Goal: Complete application form

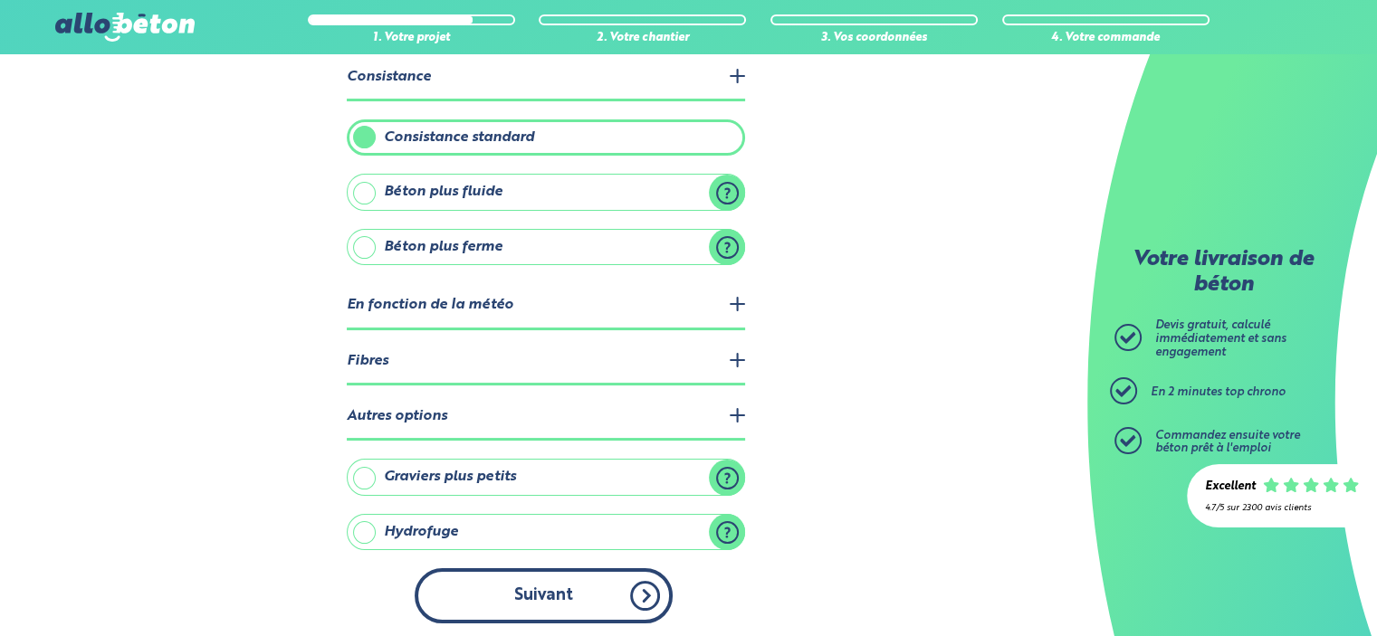
click at [634, 585] on button "Suivant" at bounding box center [544, 595] width 258 height 55
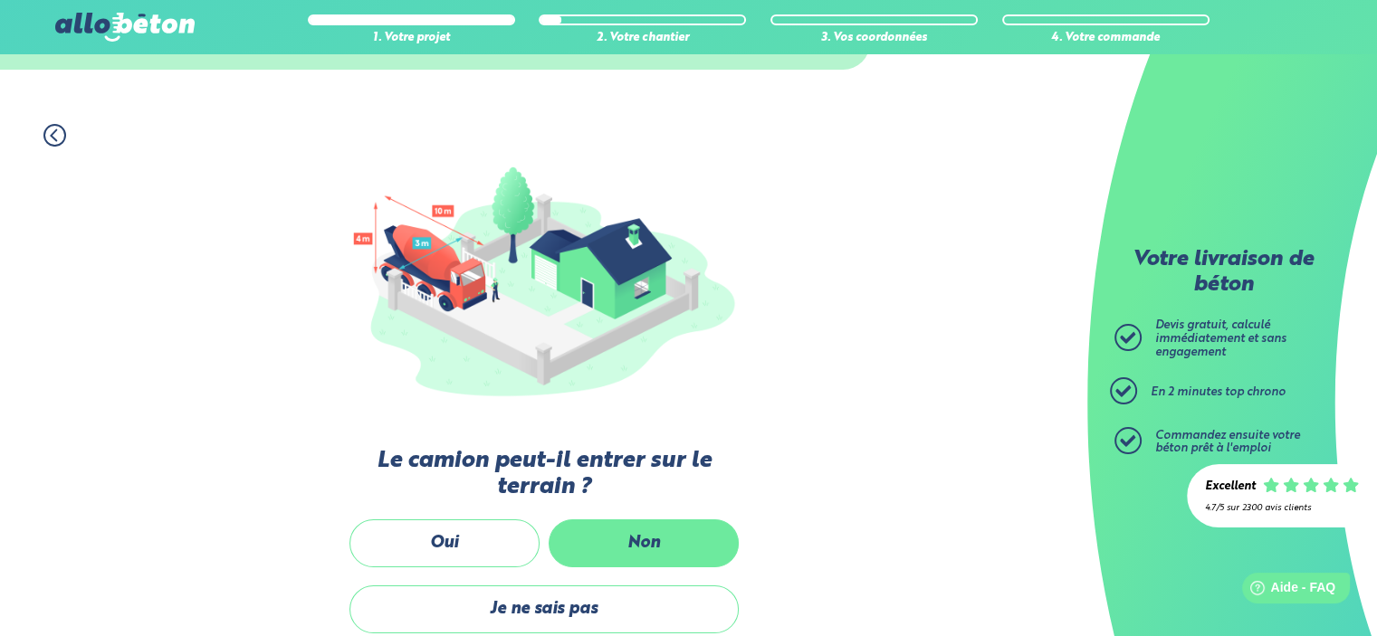
click at [670, 543] on label "Non" at bounding box center [644, 544] width 190 height 48
click at [0, 0] on input "Non" at bounding box center [0, 0] width 0 height 0
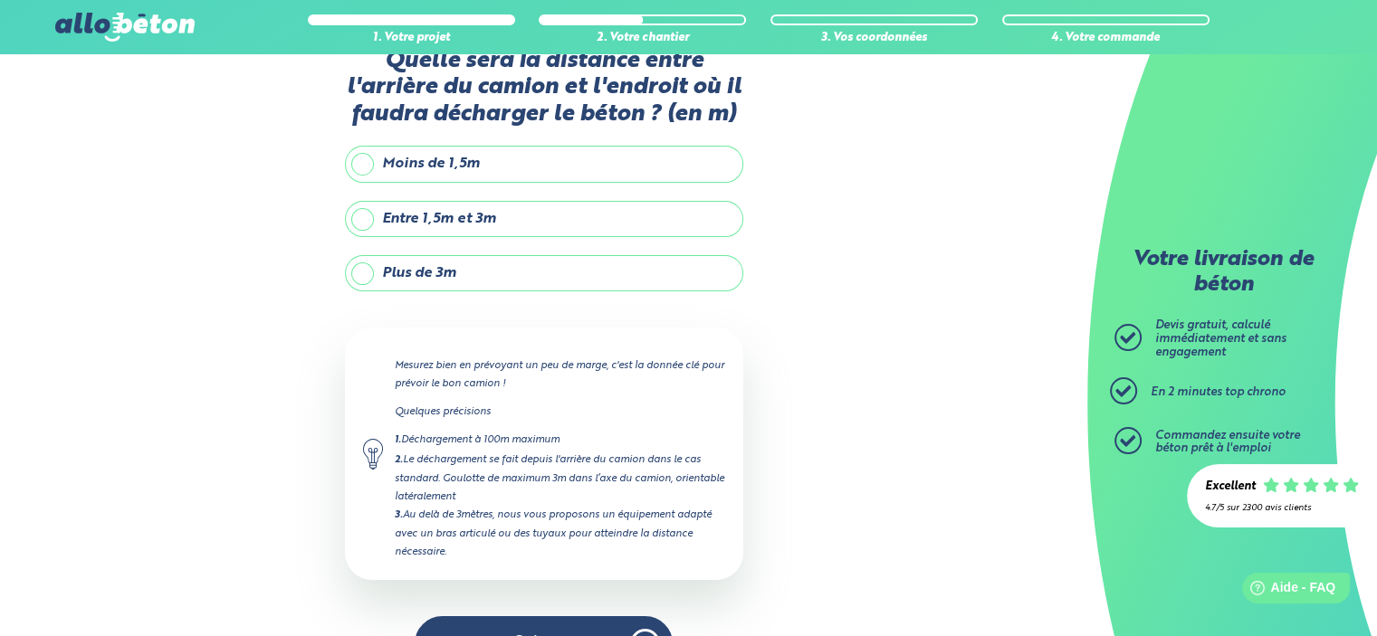
scroll to position [5, 0]
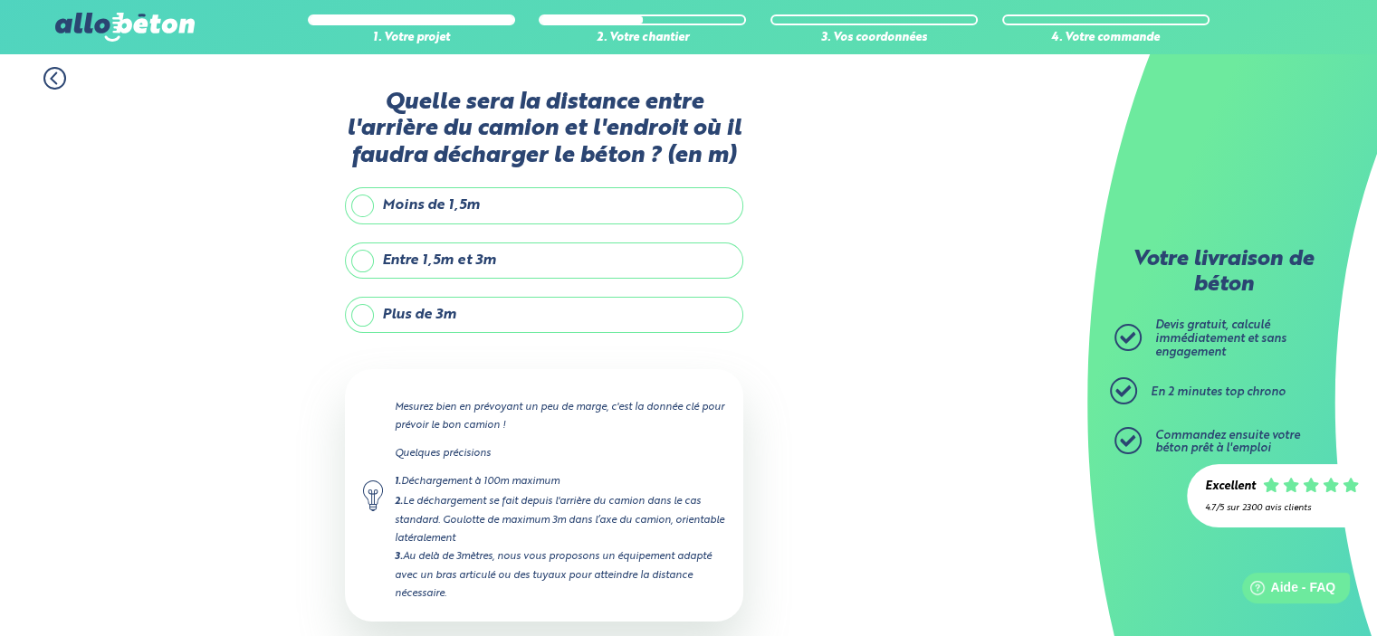
click at [362, 320] on label "Plus de 3m" at bounding box center [544, 315] width 398 height 36
click at [0, 0] on input "Plus de 3m" at bounding box center [0, 0] width 0 height 0
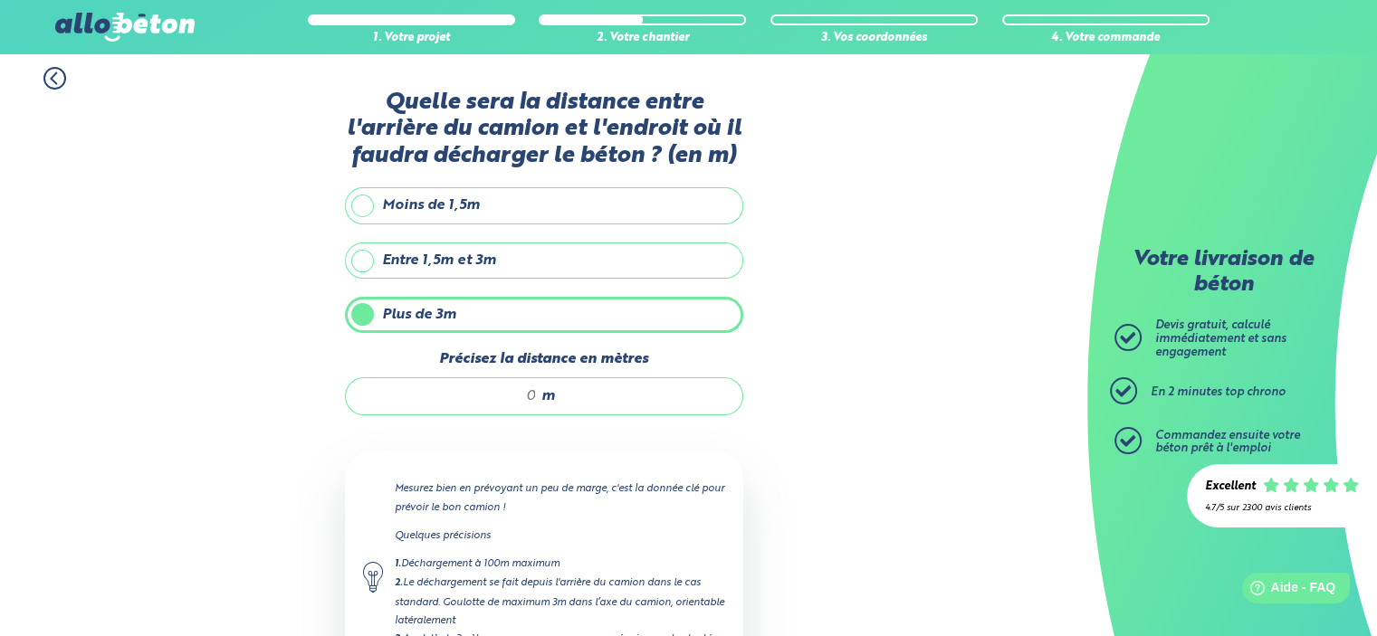
click at [536, 392] on div "m" at bounding box center [544, 396] width 398 height 38
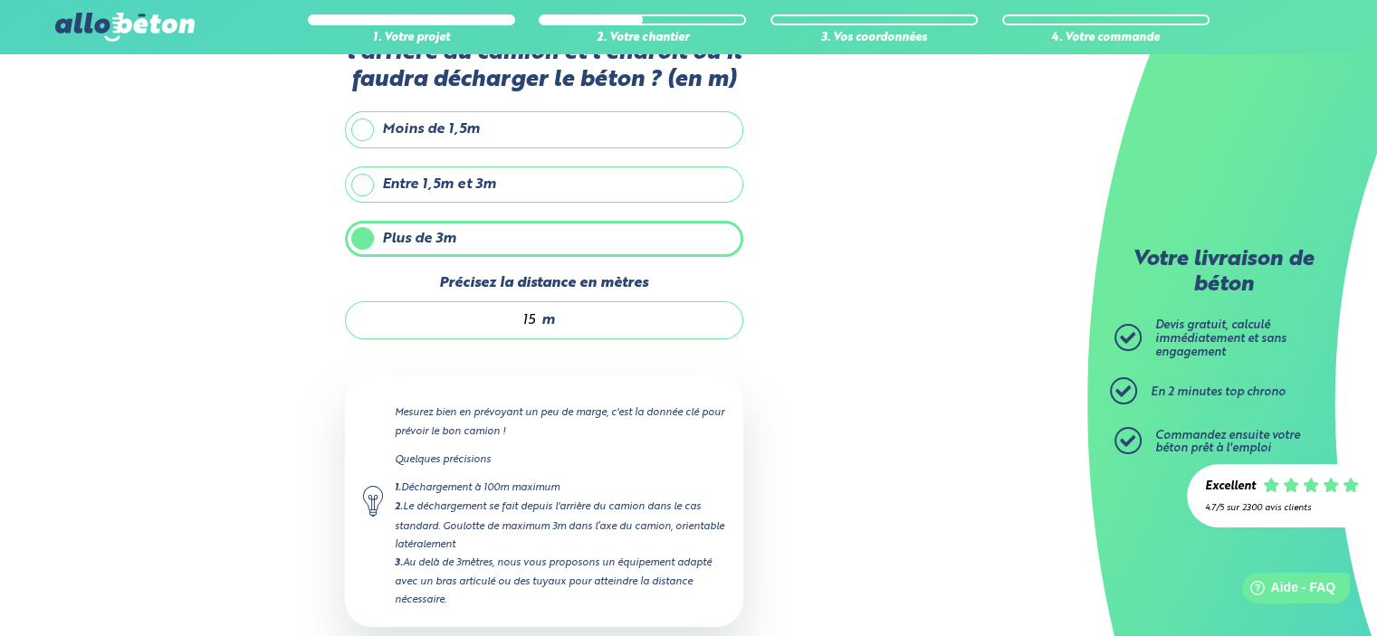
scroll to position [177, 0]
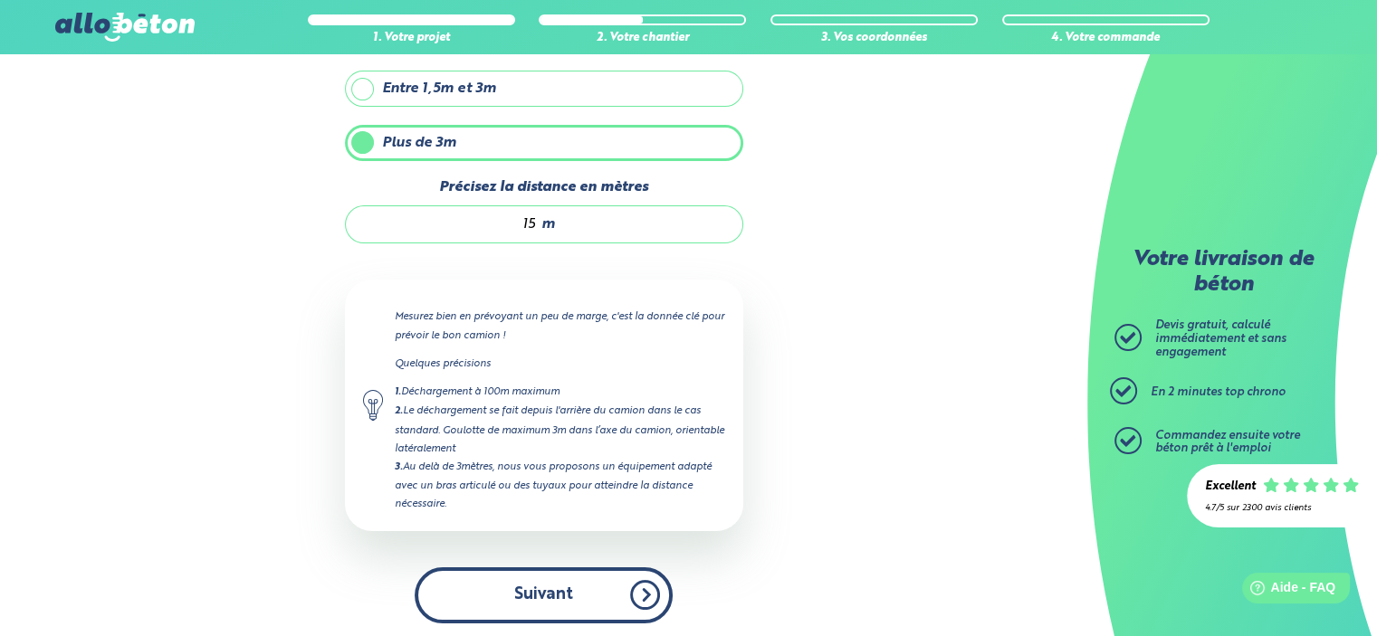
type input "15"
click at [579, 599] on button "Suivant" at bounding box center [544, 595] width 258 height 55
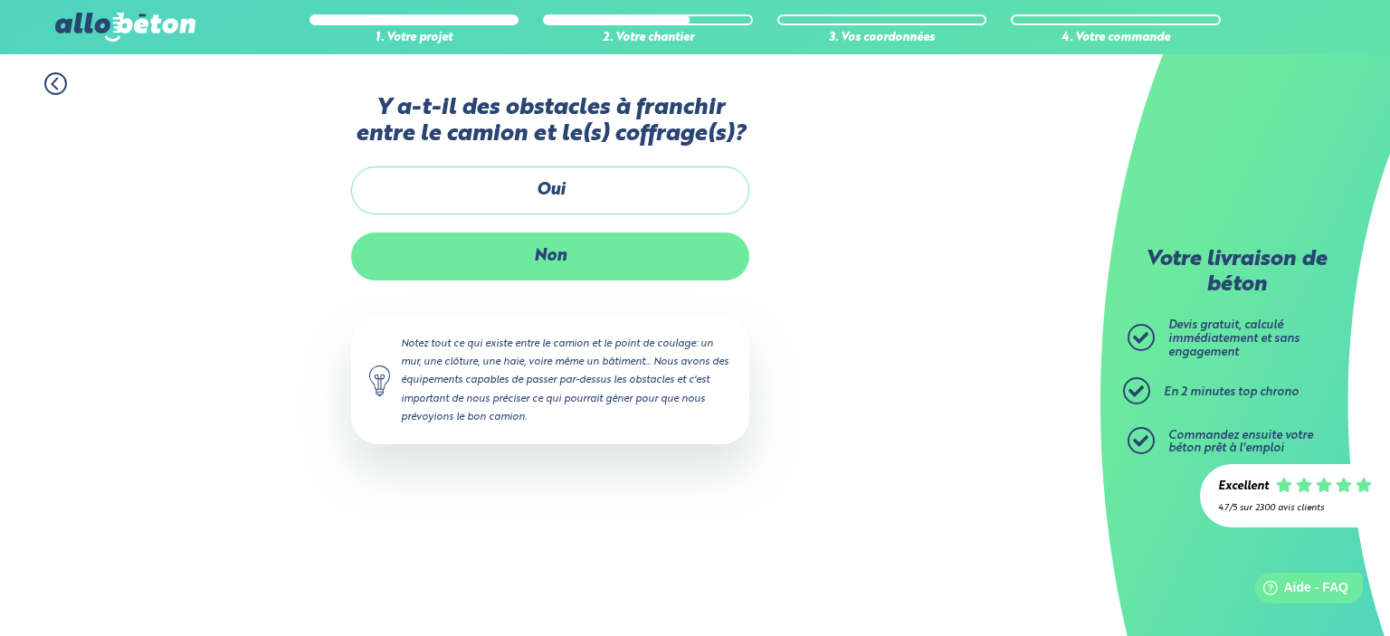
click at [565, 261] on label "Non" at bounding box center [550, 257] width 398 height 48
click at [0, 0] on input "Non" at bounding box center [0, 0] width 0 height 0
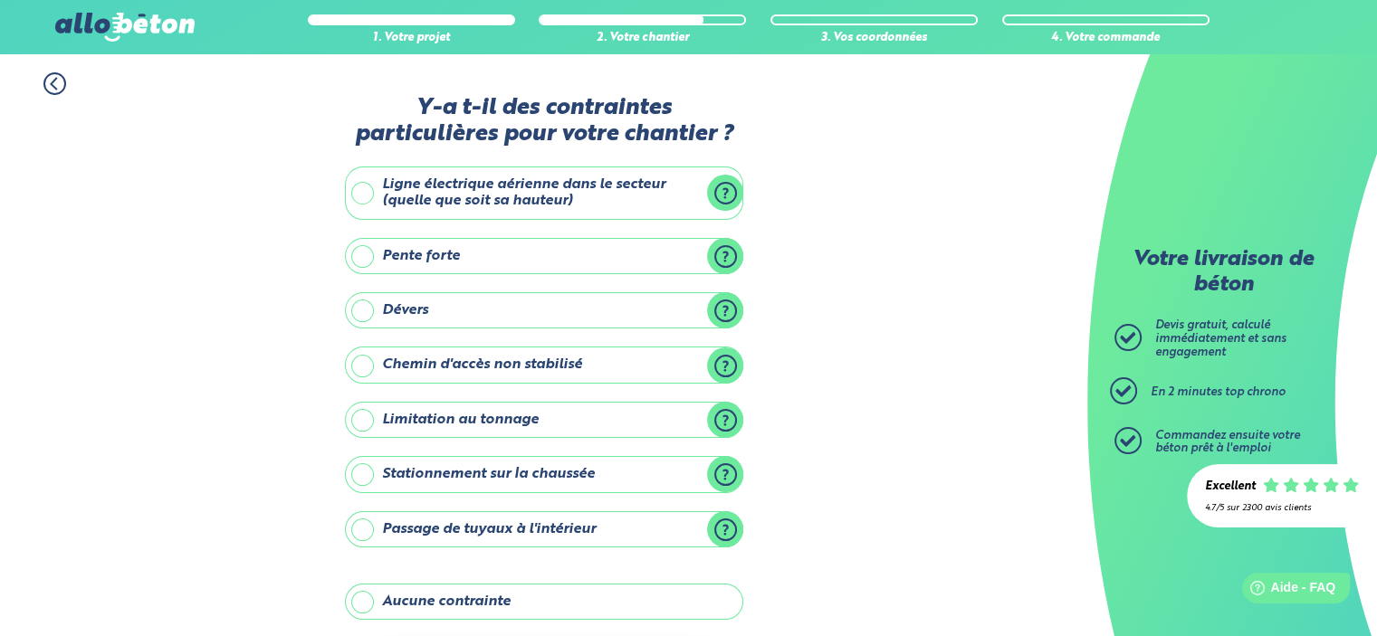
scroll to position [91, 0]
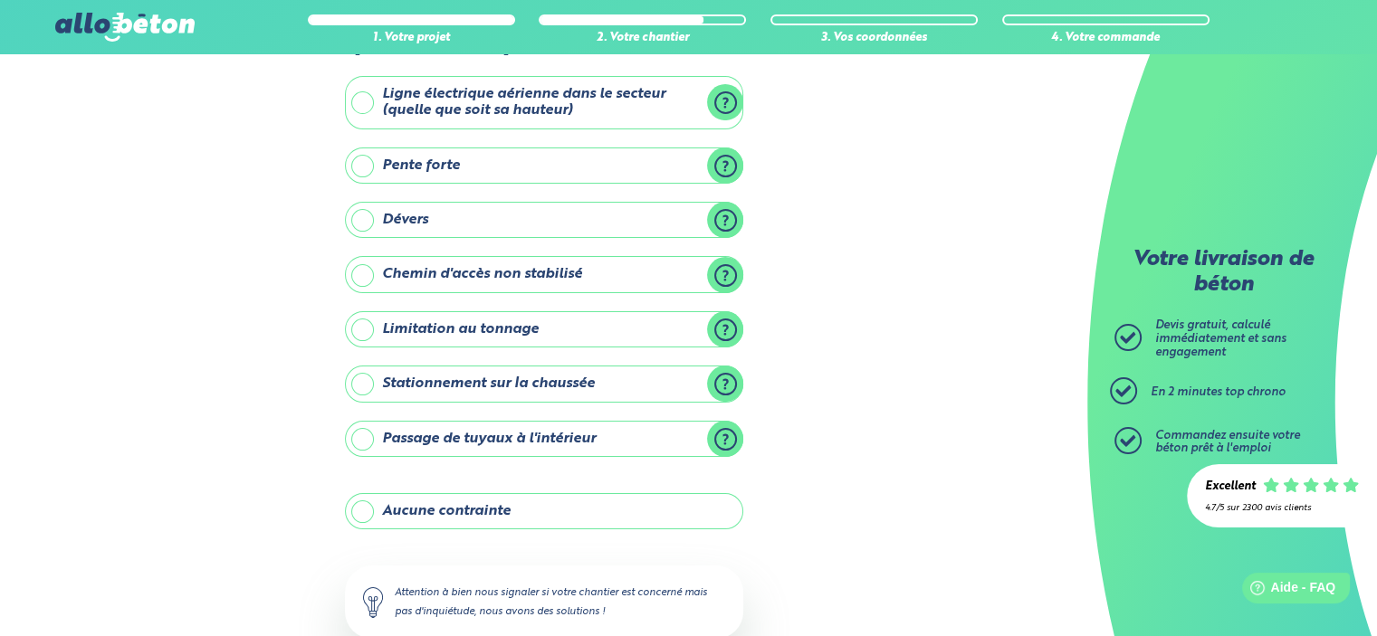
click at [356, 518] on label "Aucune contrainte" at bounding box center [544, 511] width 398 height 36
click at [0, 0] on input "Aucune contrainte" at bounding box center [0, 0] width 0 height 0
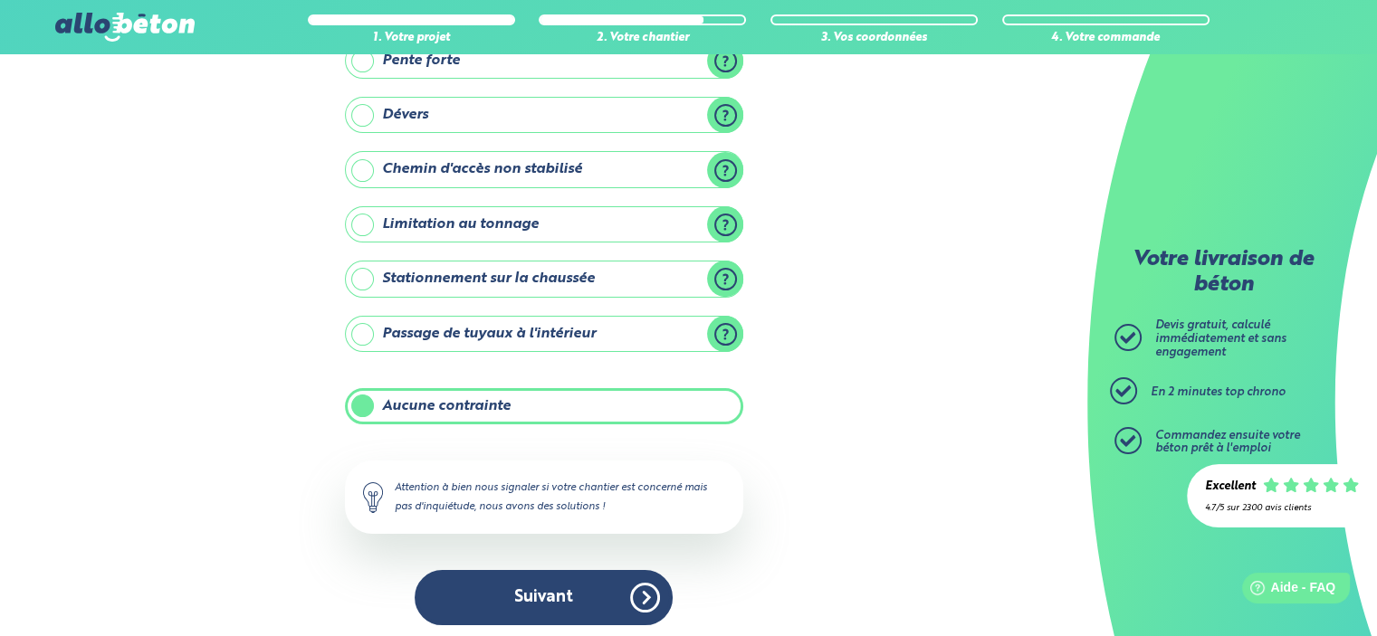
scroll to position [199, 0]
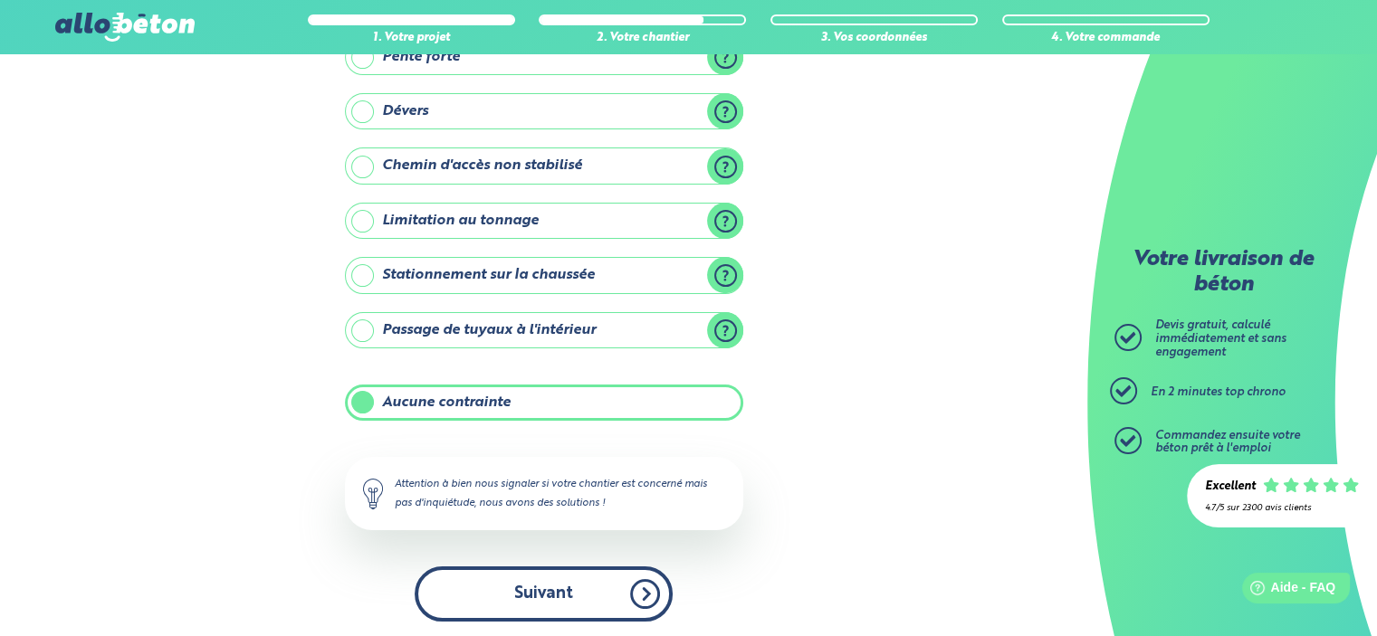
click at [565, 587] on button "Suivant" at bounding box center [544, 594] width 258 height 55
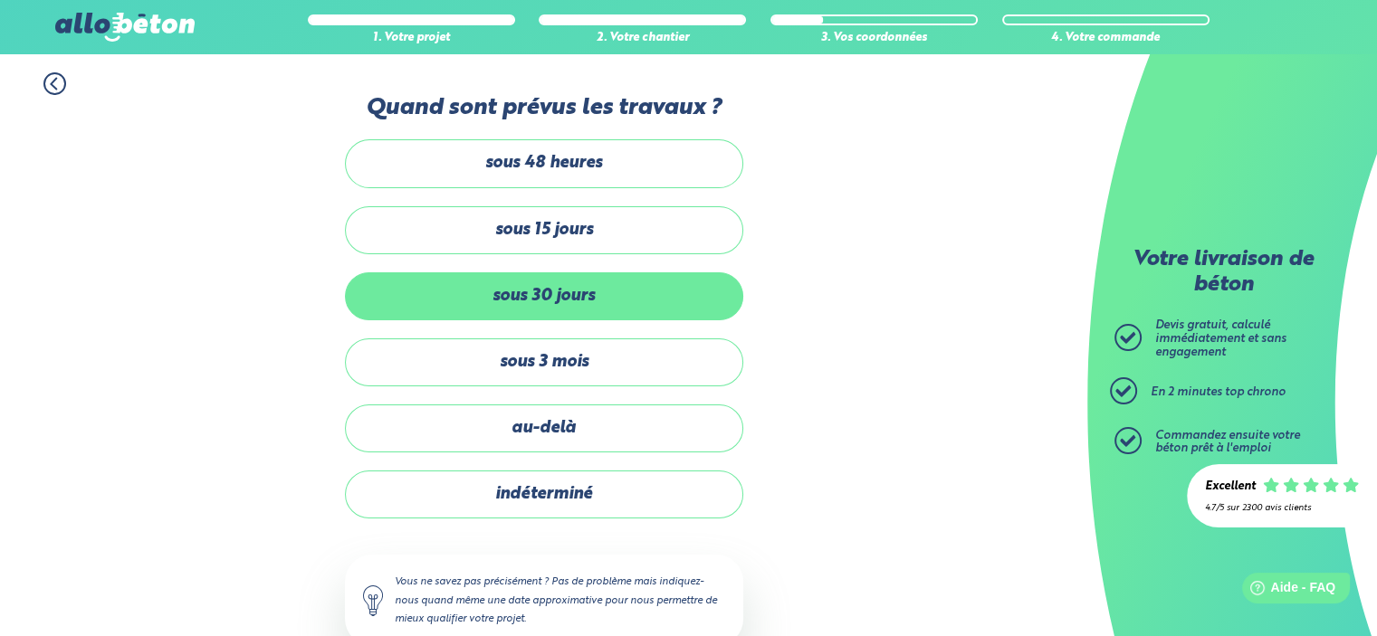
click at [575, 302] on label "sous 30 jours" at bounding box center [544, 296] width 398 height 48
click at [0, 0] on input "sous 30 jours" at bounding box center [0, 0] width 0 height 0
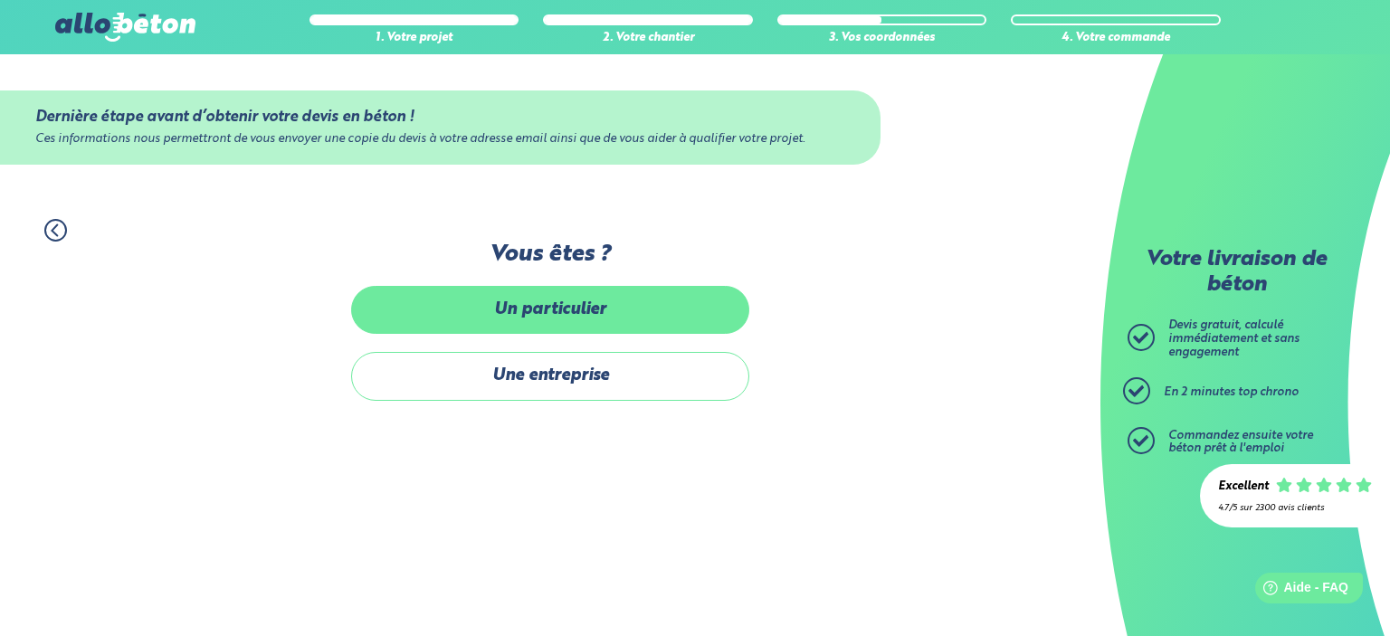
click at [581, 318] on label "Un particulier" at bounding box center [550, 310] width 398 height 48
click at [0, 0] on input "Un particulier" at bounding box center [0, 0] width 0 height 0
